Goal: Subscribe to service/newsletter

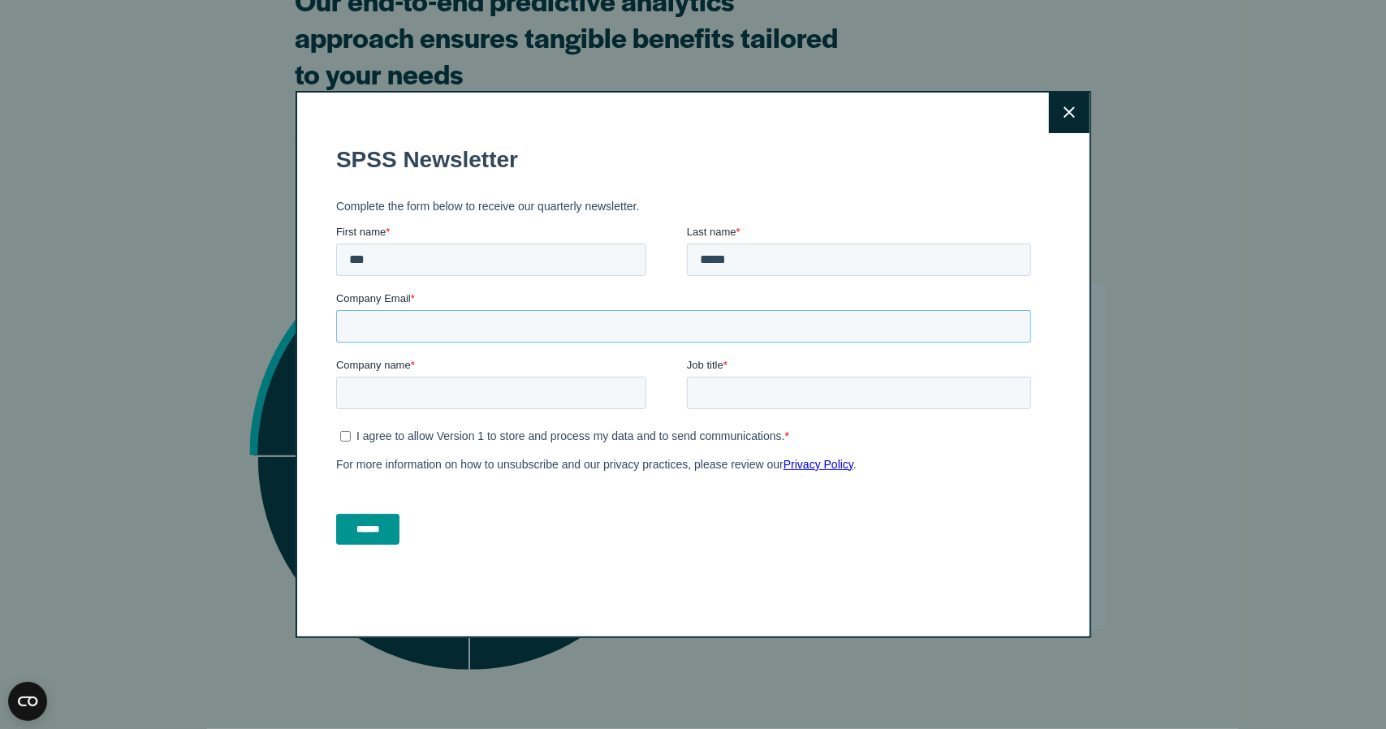
drag, startPoint x: 503, startPoint y: 311, endPoint x: 495, endPoint y: 321, distance: 13.3
click at [503, 311] on input "Company Email *" at bounding box center [682, 325] width 695 height 32
click at [443, 330] on input "Company Email *" at bounding box center [682, 325] width 695 height 32
click at [414, 297] on label "Company Email *" at bounding box center [685, 298] width 701 height 16
click at [414, 309] on input "Company Email *" at bounding box center [682, 325] width 695 height 32
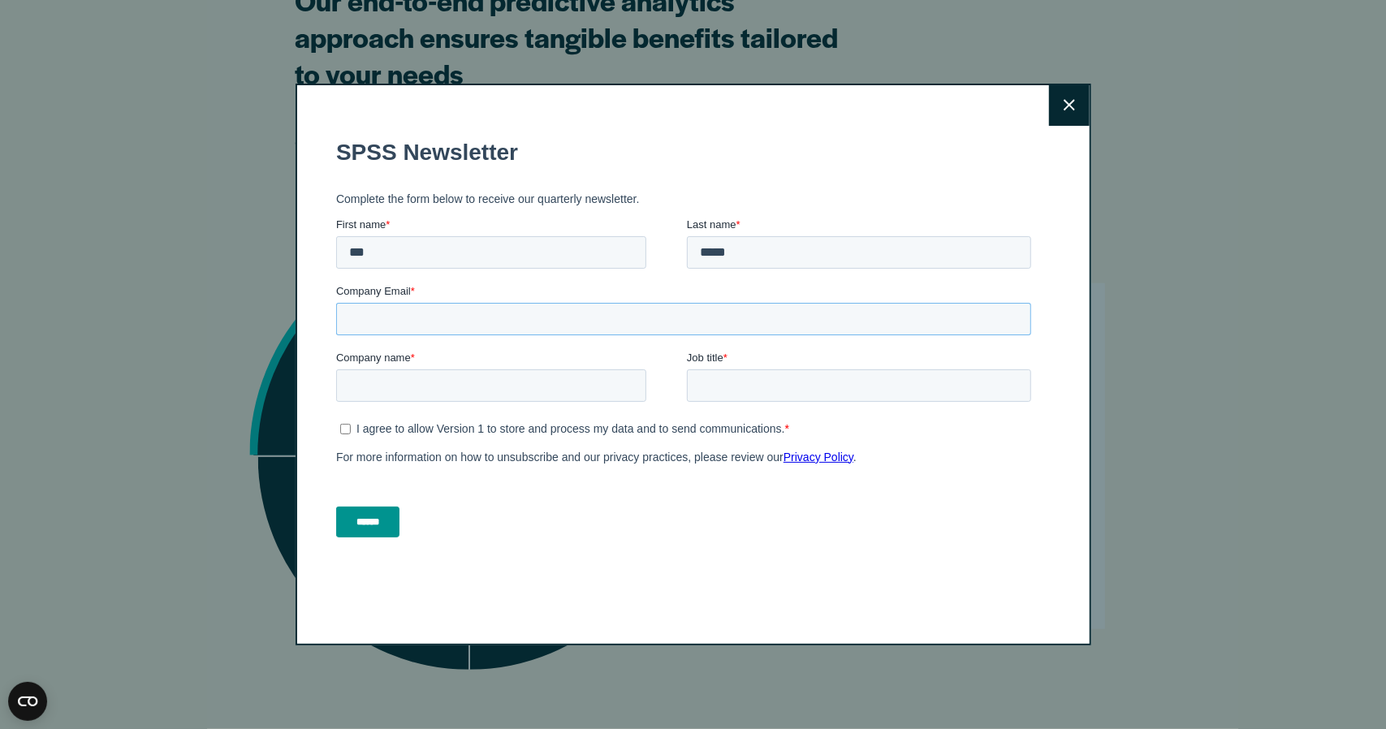
click at [377, 317] on input "Company Email *" at bounding box center [682, 318] width 695 height 32
type input "*"
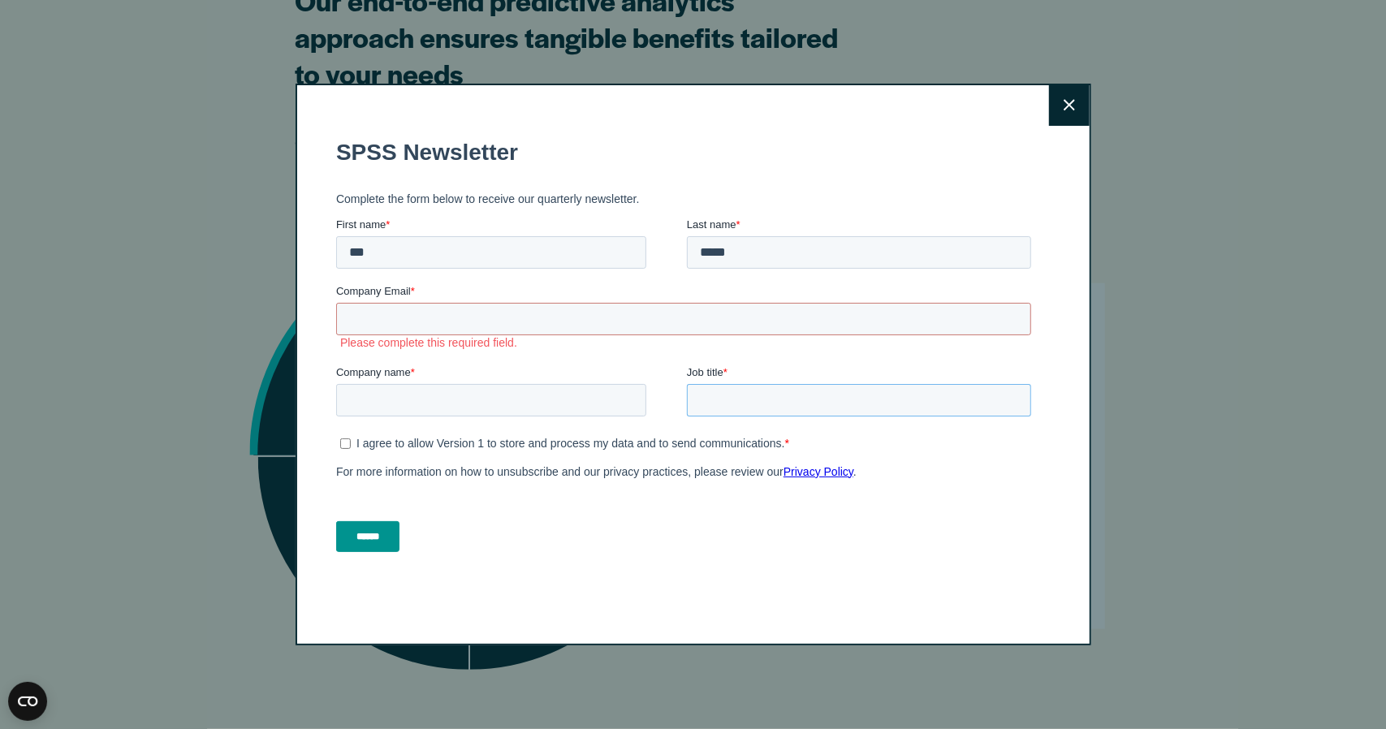
click at [753, 391] on input "Job title *" at bounding box center [858, 399] width 344 height 32
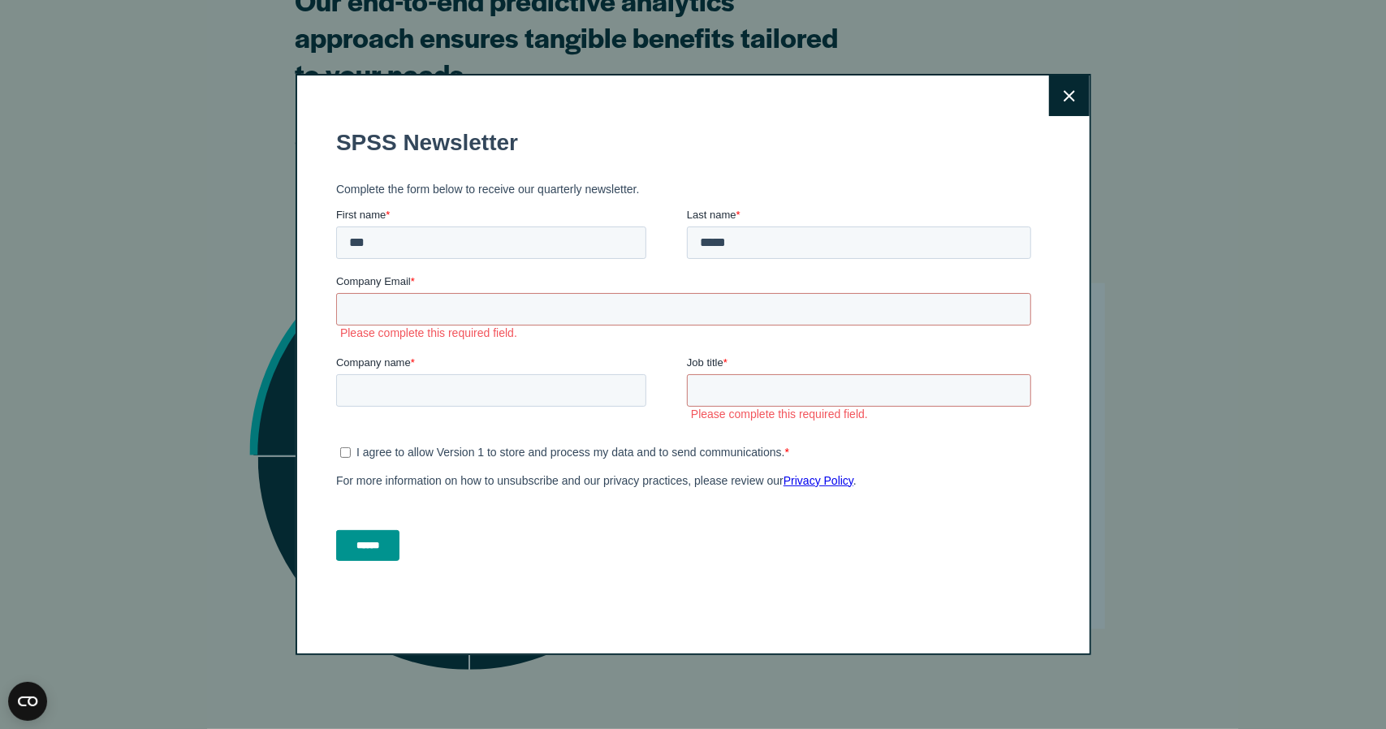
click at [347, 434] on form "SPSS Newsletter Complete the form below to receive our quarterly newsletter. Fi…" at bounding box center [685, 344] width 701 height 460
click at [422, 313] on input "Company Email *" at bounding box center [682, 308] width 695 height 32
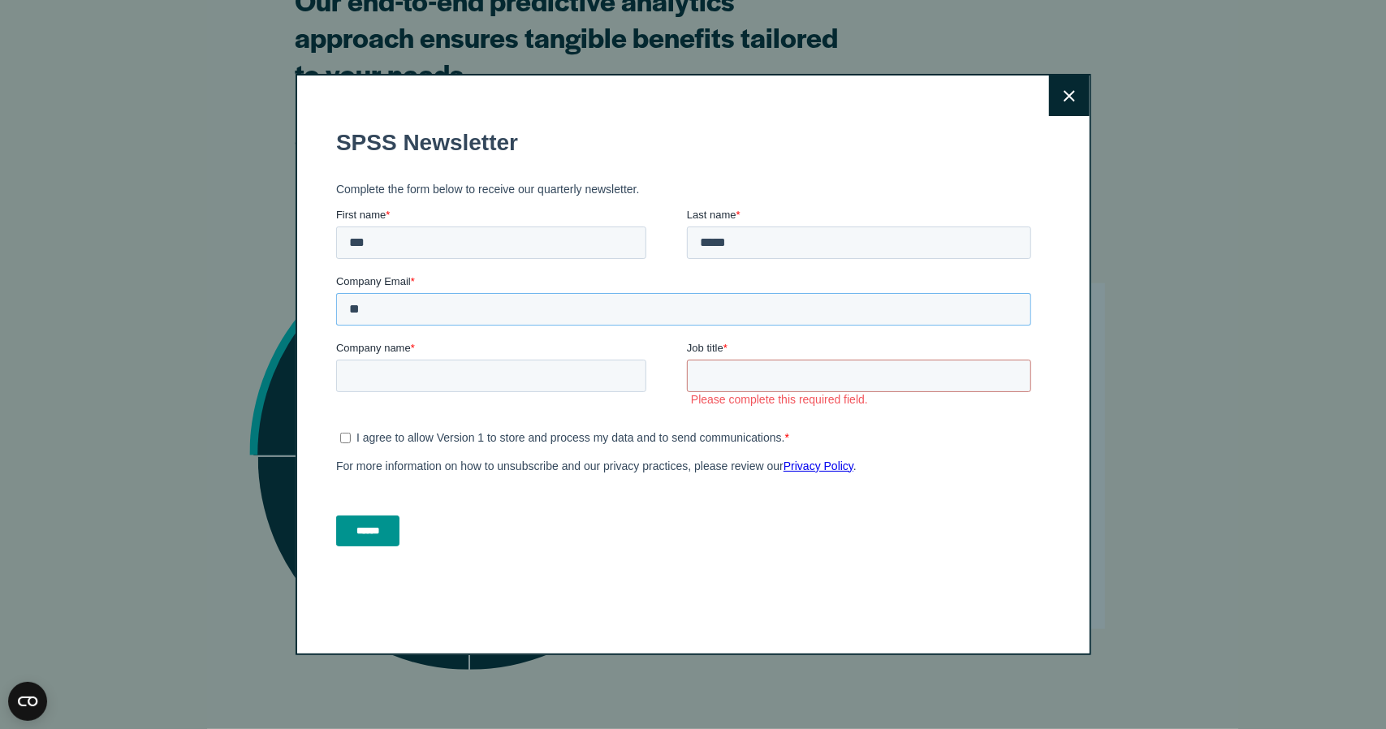
type input "*"
type input "**********"
click at [380, 367] on input "Company name *" at bounding box center [490, 375] width 310 height 32
type input "***"
click at [806, 378] on input "Job title *" at bounding box center [858, 375] width 344 height 32
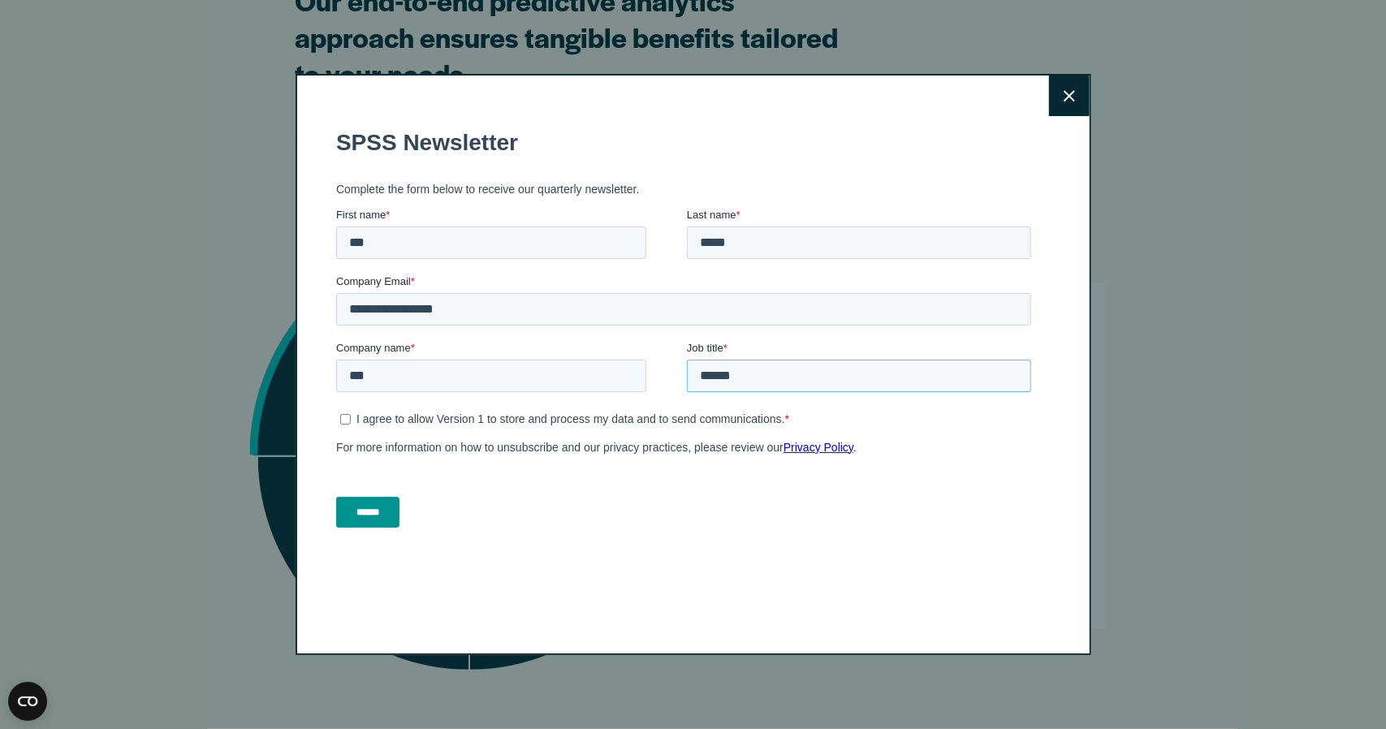
type input "******"
click at [362, 501] on input "******" at bounding box center [366, 511] width 63 height 31
click at [366, 511] on input "******" at bounding box center [366, 511] width 63 height 31
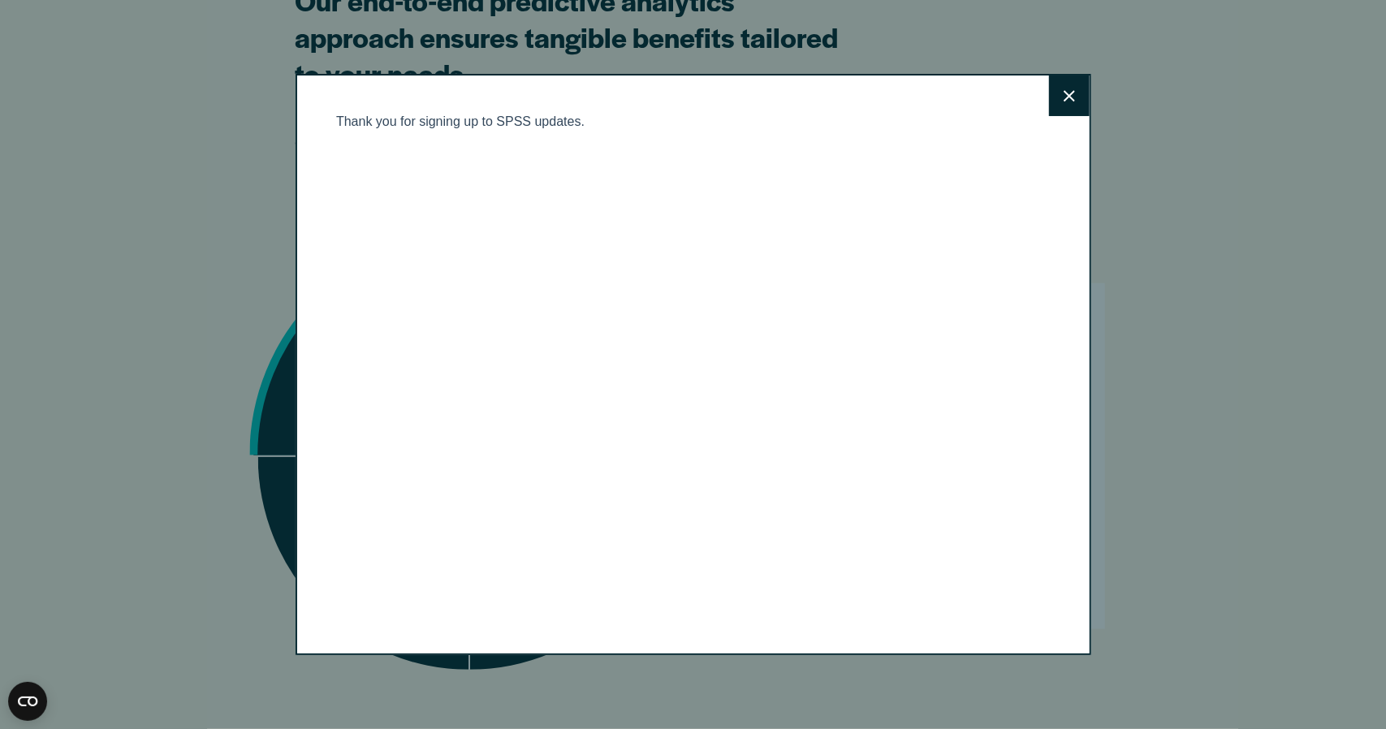
click at [836, 196] on body "Thank you for signing up to SPSS updates." at bounding box center [685, 351] width 701 height 474
click at [865, 119] on div "Thank you for signing up to SPSS updates." at bounding box center [685, 121] width 701 height 15
click at [1055, 97] on button "Close" at bounding box center [1069, 95] width 41 height 41
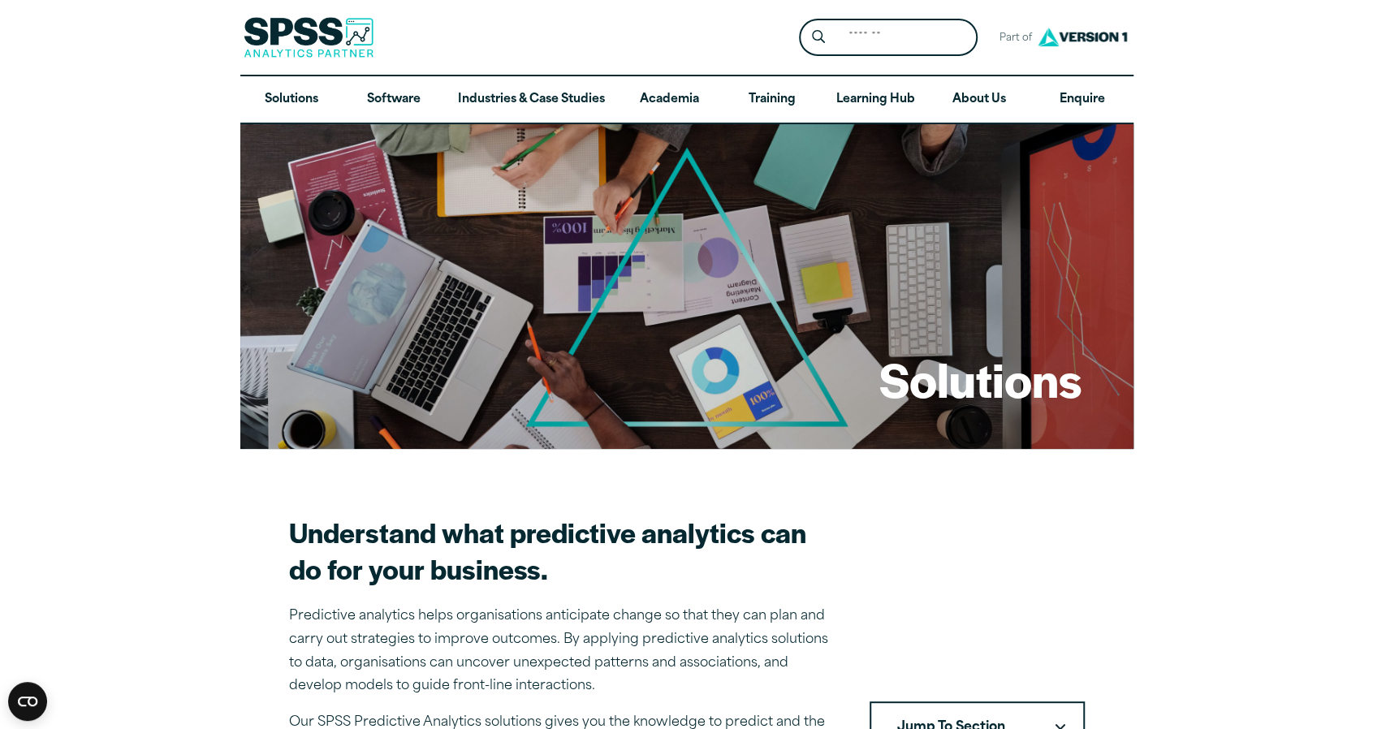
click at [289, 147] on div "Solutions" at bounding box center [686, 286] width 893 height 325
click at [286, 106] on link "Solutions" at bounding box center [291, 99] width 102 height 47
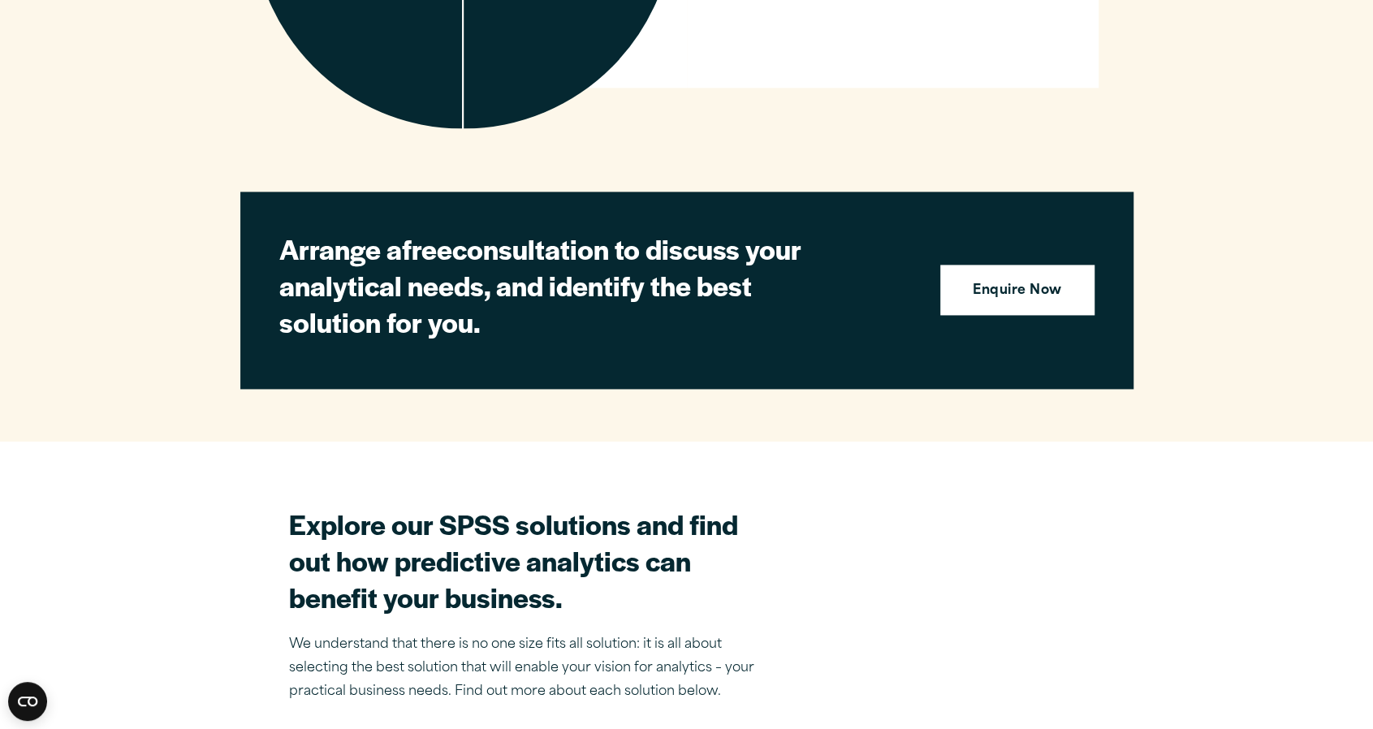
scroll to position [1461, 0]
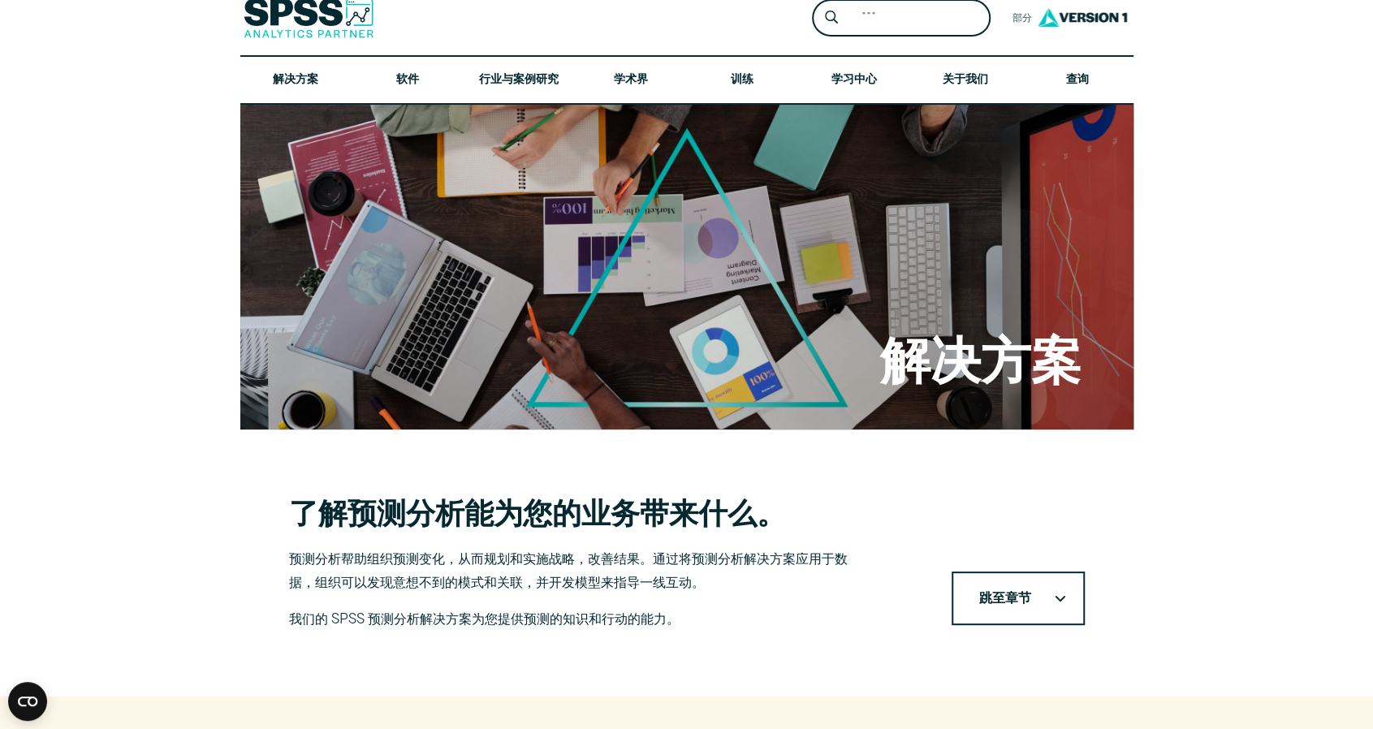
scroll to position [0, 0]
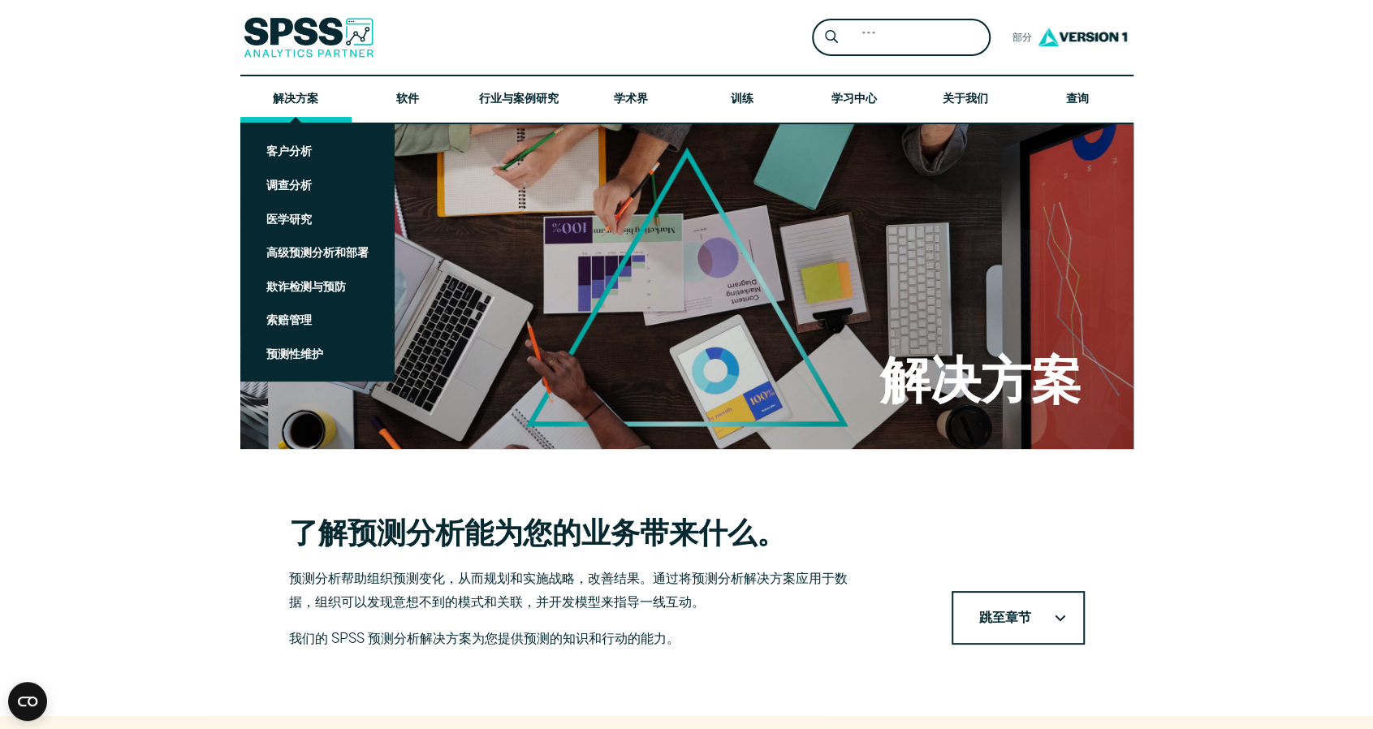
click at [297, 102] on font "解决方案" at bounding box center [295, 99] width 45 height 12
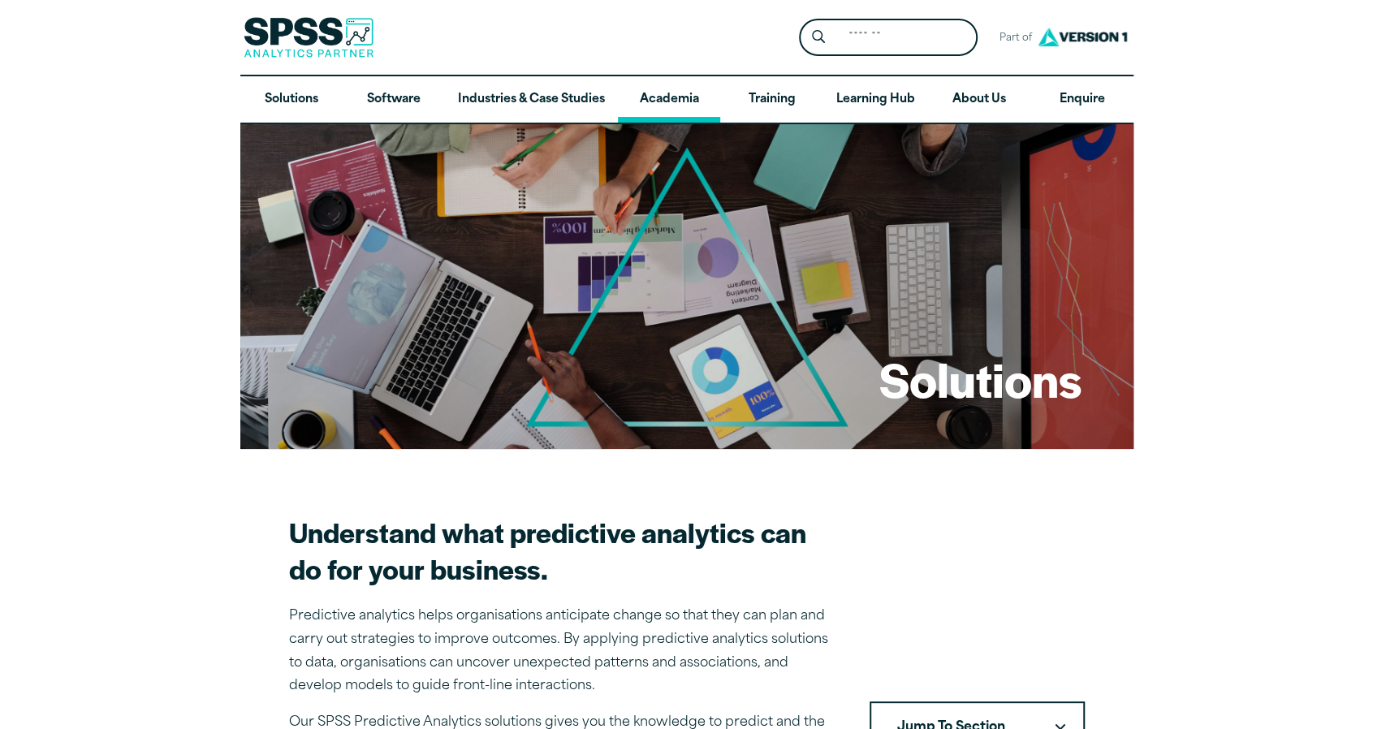
click at [691, 97] on link "Academia" at bounding box center [669, 99] width 102 height 47
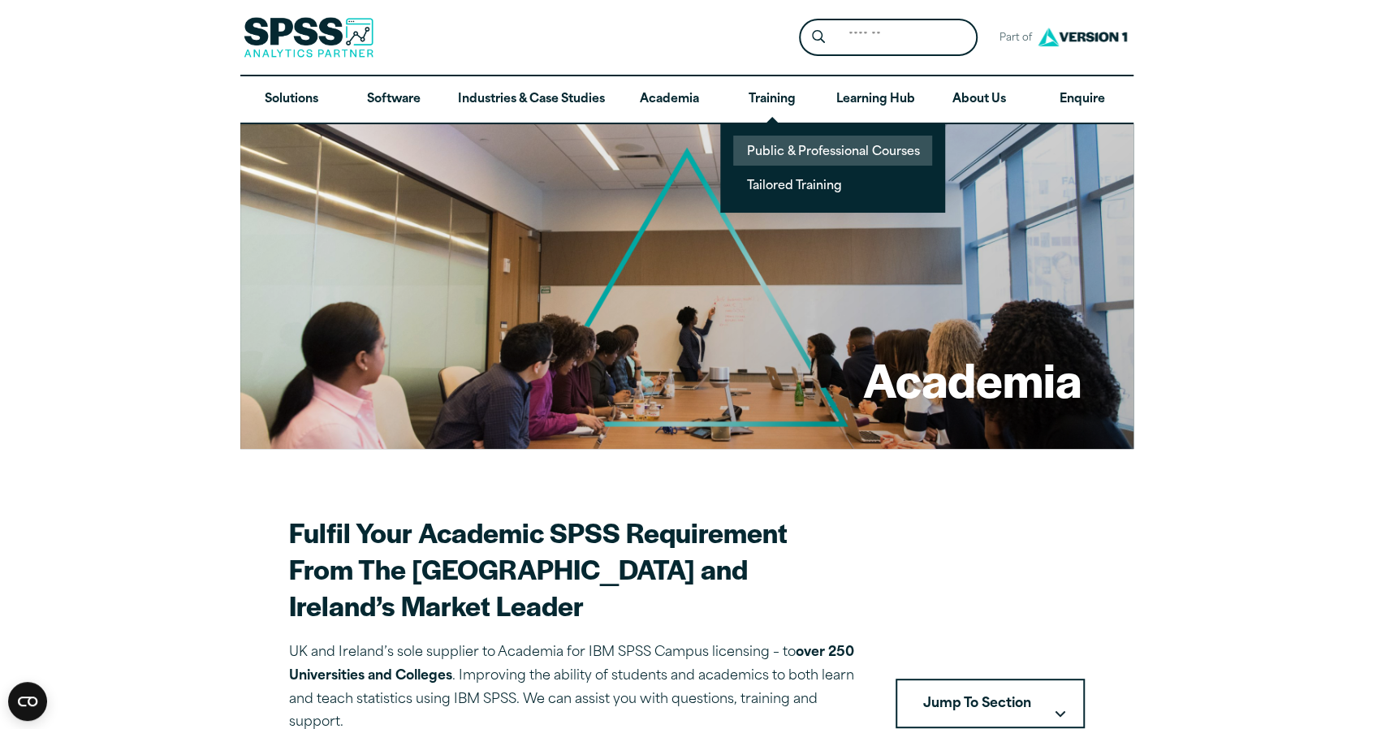
click at [791, 147] on link "Public & Professional Courses" at bounding box center [832, 151] width 199 height 30
